Goal: Task Accomplishment & Management: Manage account settings

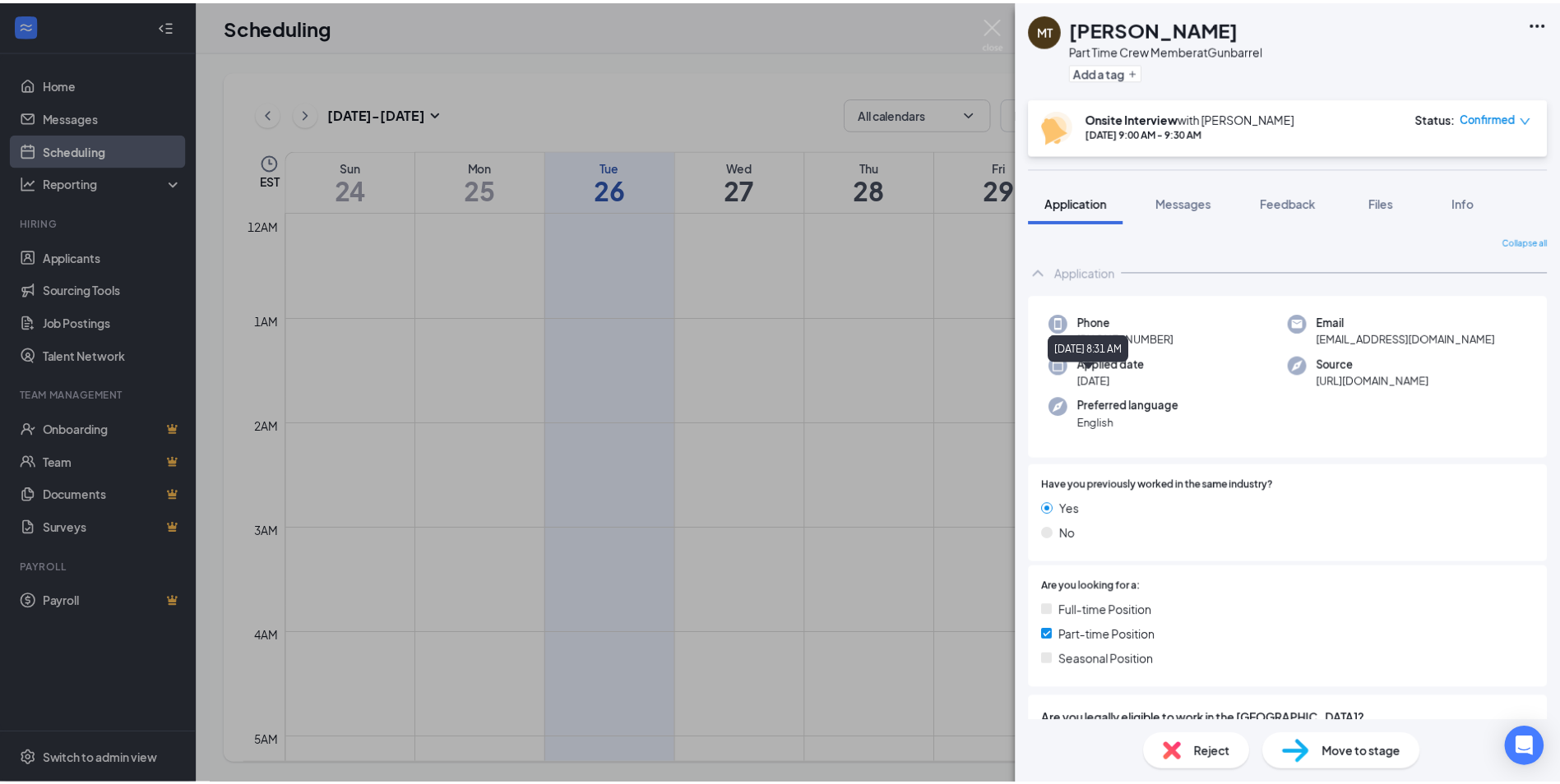
scroll to position [808, 0]
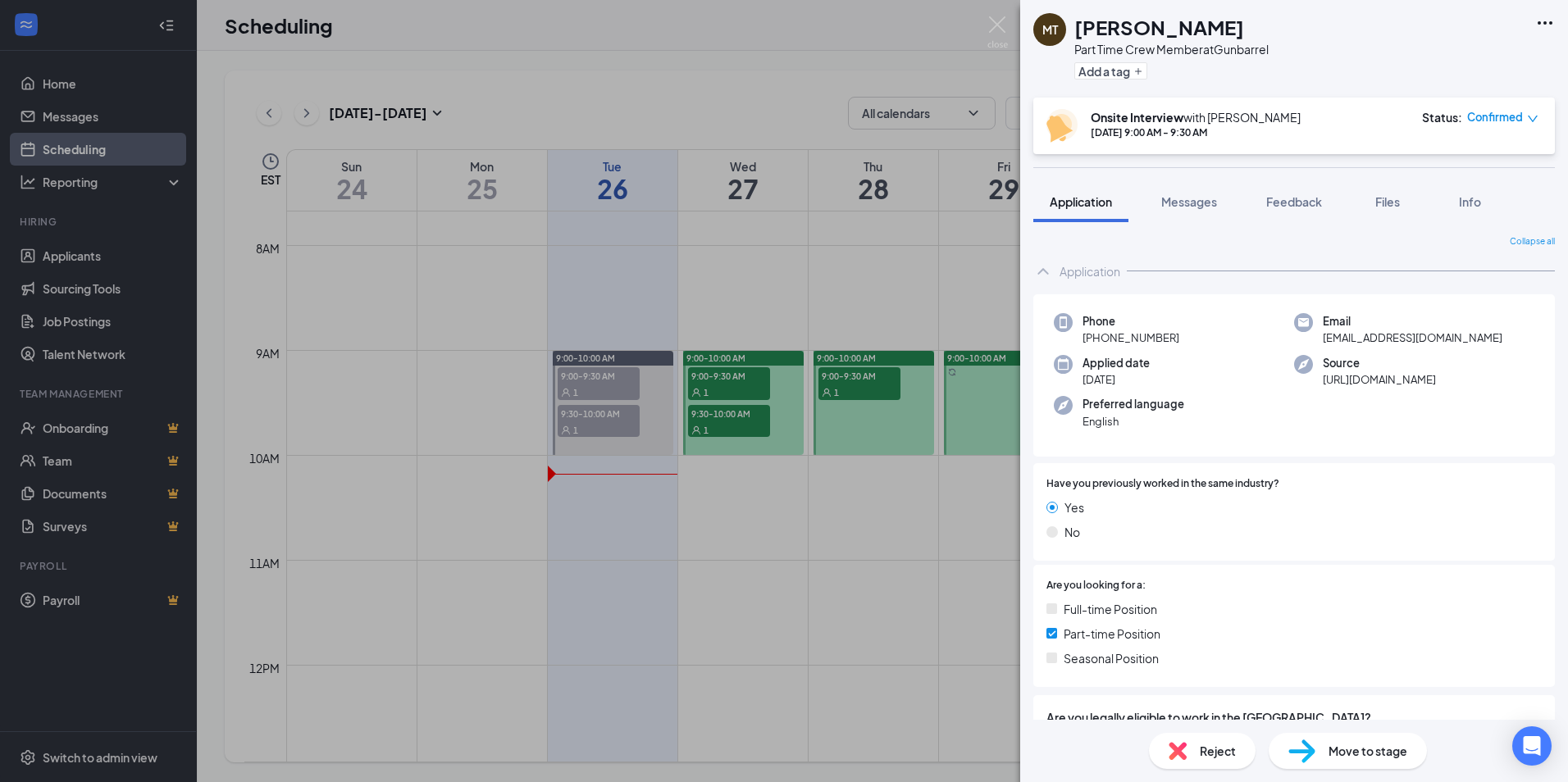
click at [862, 383] on div "MT [PERSON_NAME] Part Time Crew Member at Gunbarrel Add a tag Onsite Interview …" at bounding box center [784, 391] width 1568 height 782
click at [737, 422] on div "MT [PERSON_NAME] Part Time Crew Member at Gunbarrel Add a tag Onsite Interview …" at bounding box center [784, 391] width 1568 height 782
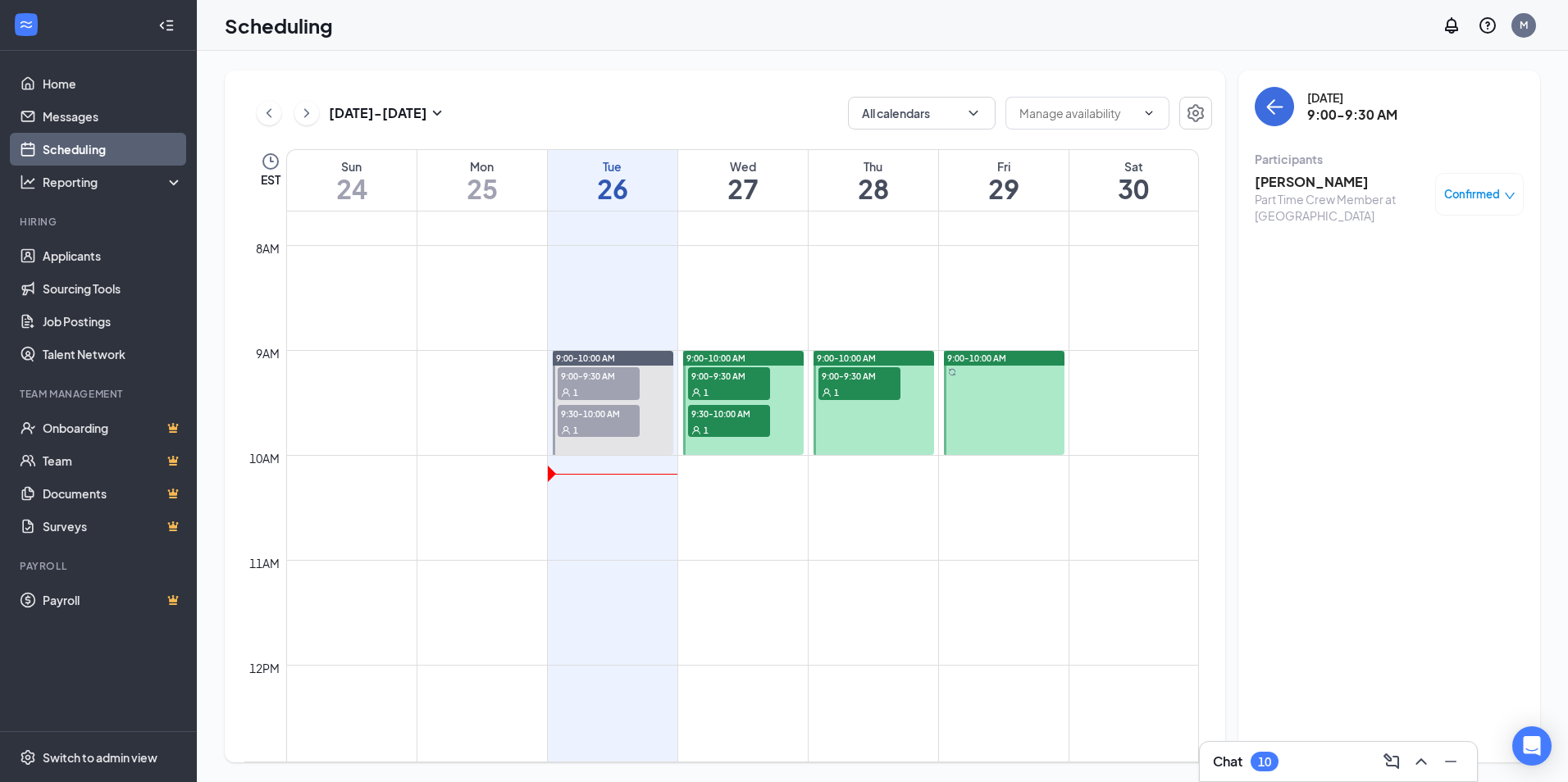
click at [737, 422] on div "1" at bounding box center [729, 429] width 82 height 16
click at [749, 371] on span "9:00-9:30 AM" at bounding box center [729, 375] width 82 height 16
click at [739, 407] on span "9:30-10:00 AM" at bounding box center [729, 413] width 82 height 16
click at [627, 422] on div "1" at bounding box center [598, 429] width 82 height 16
click at [612, 422] on div "1" at bounding box center [598, 429] width 82 height 16
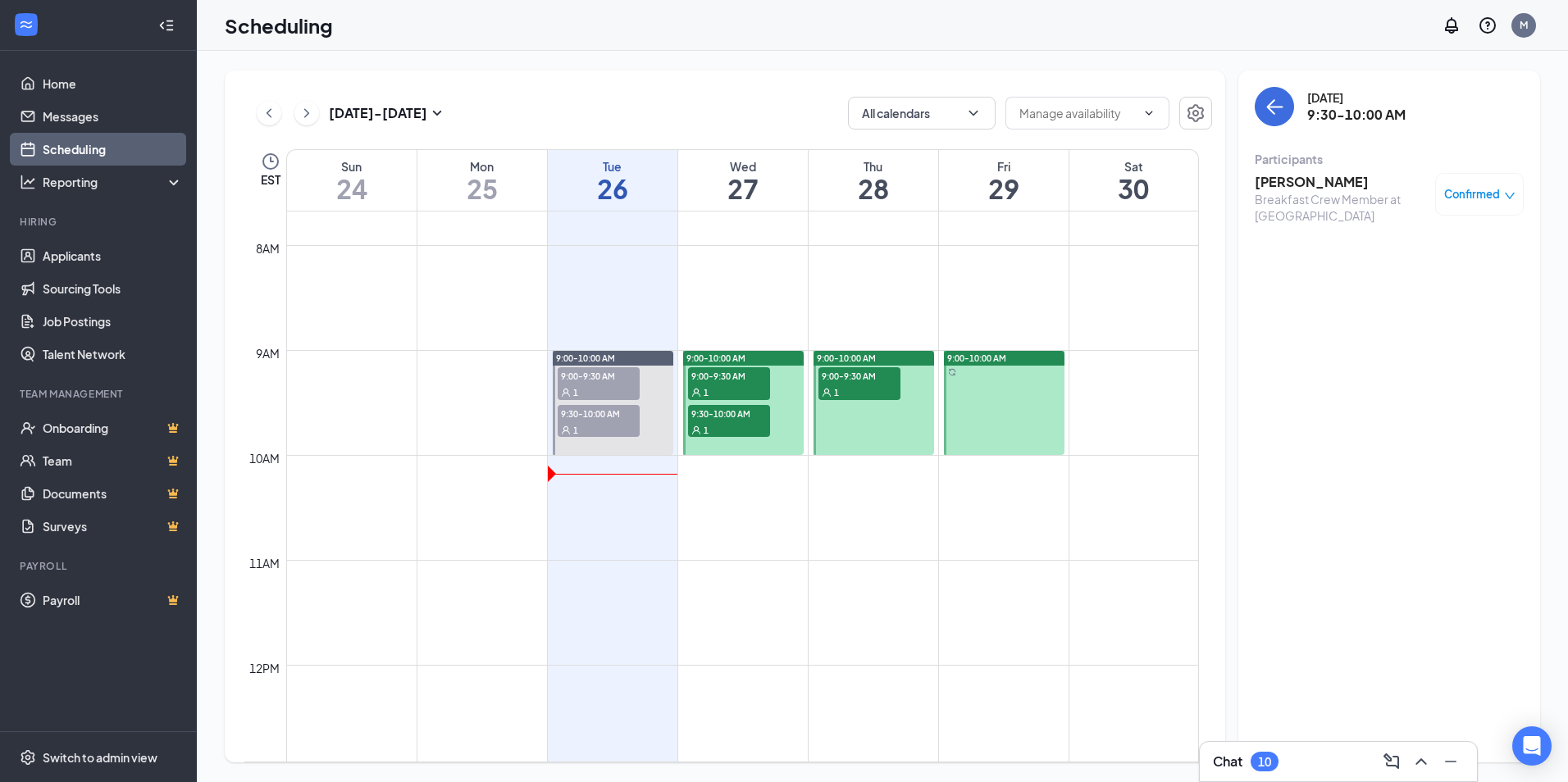
click at [604, 383] on span "9:00-9:30 AM" at bounding box center [598, 375] width 82 height 16
click at [609, 379] on span "9:00-9:30 AM" at bounding box center [598, 375] width 82 height 16
click at [599, 413] on span "9:30-10:00 AM" at bounding box center [598, 413] width 82 height 16
click at [103, 257] on link "Applicants" at bounding box center [112, 256] width 141 height 33
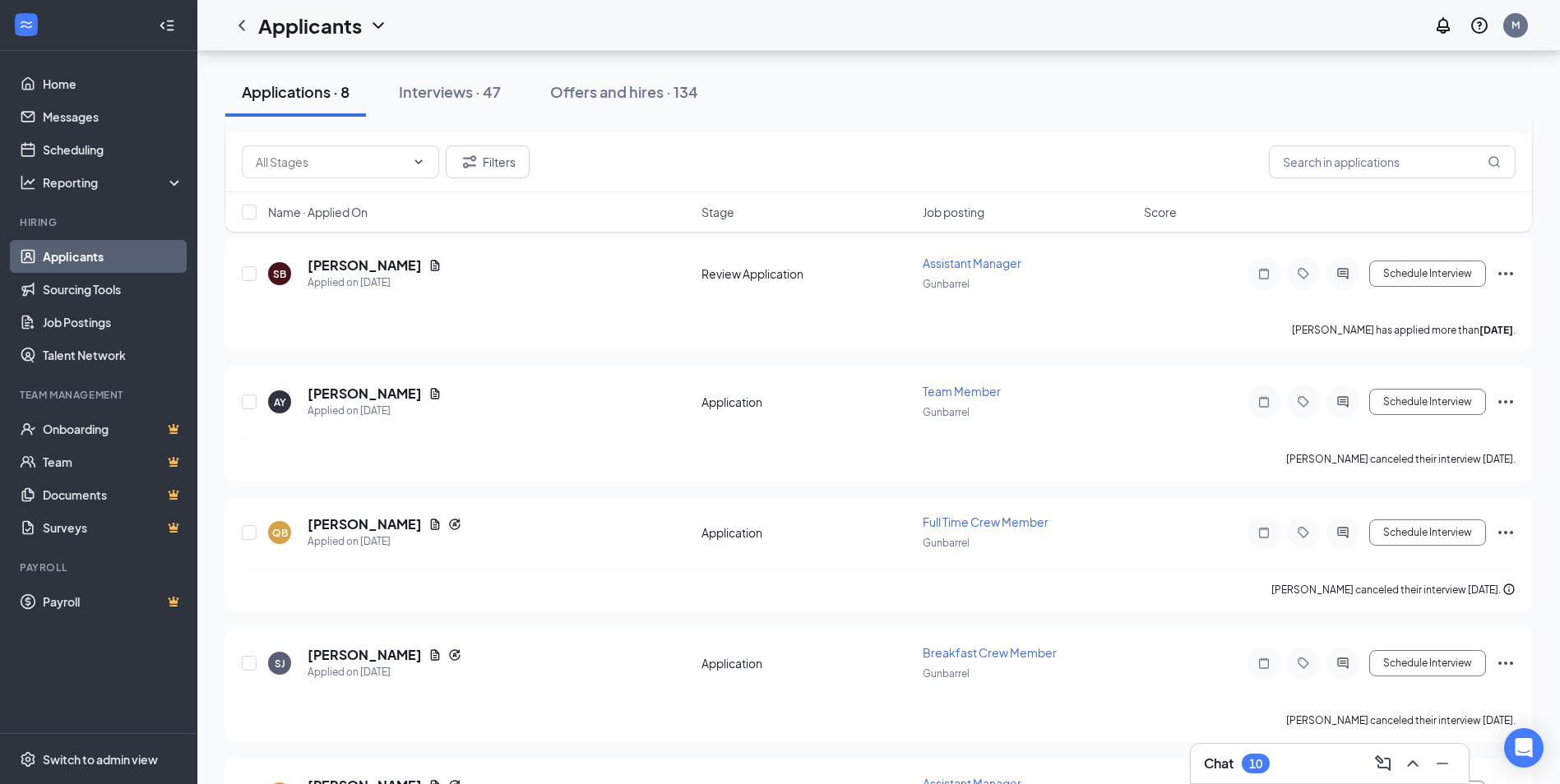
scroll to position [247, 0]
